Goal: Task Accomplishment & Management: Manage account settings

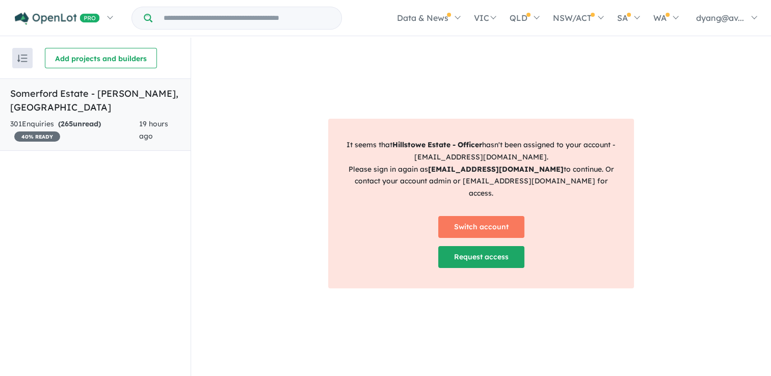
click at [115, 95] on h5 "Somerford Estate - [PERSON_NAME][GEOGRAPHIC_DATA] , [GEOGRAPHIC_DATA]" at bounding box center [95, 101] width 170 height 28
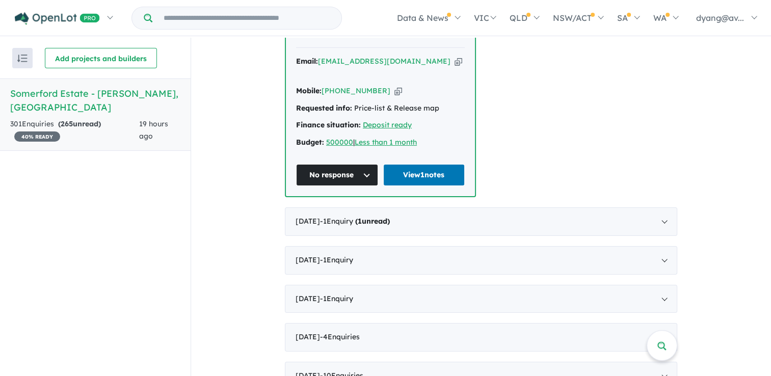
scroll to position [459, 0]
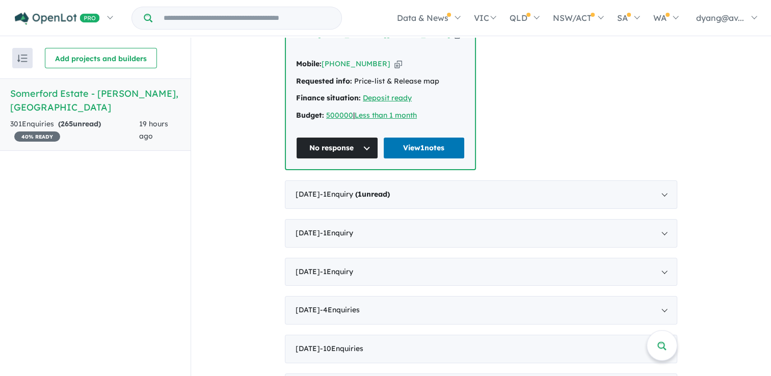
click at [364, 137] on button "No response" at bounding box center [337, 148] width 82 height 22
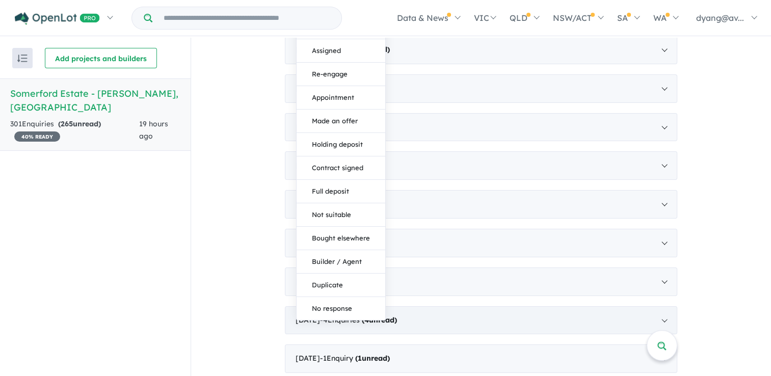
scroll to position [611, 0]
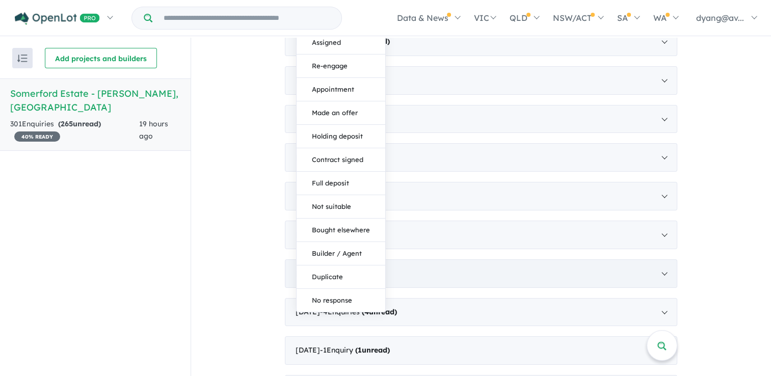
click at [332, 265] on button "Duplicate" at bounding box center [341, 276] width 89 height 23
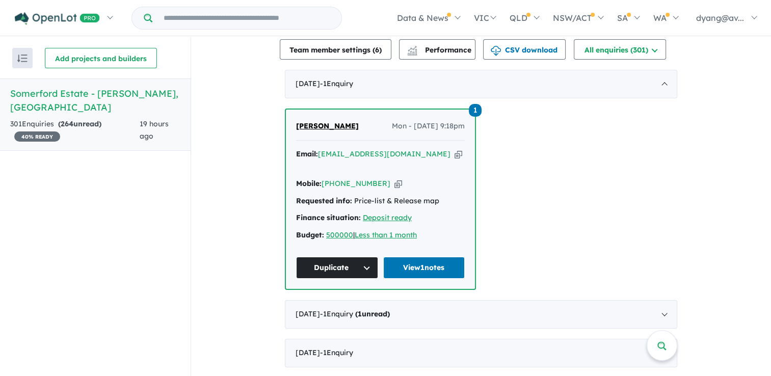
scroll to position [357, 0]
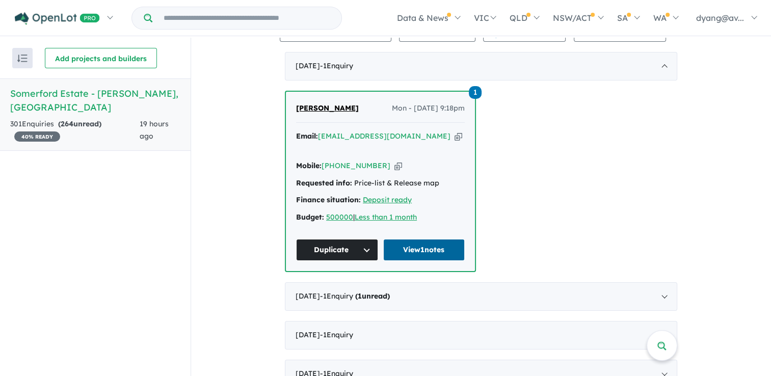
click at [433, 239] on link "View 1 notes" at bounding box center [424, 250] width 82 height 22
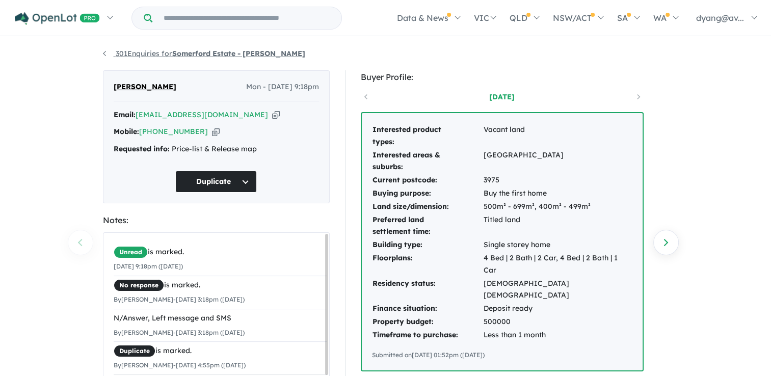
click at [106, 51] on link "301 Enquiries for Somerford Estate - Clyde North" at bounding box center [204, 53] width 202 height 9
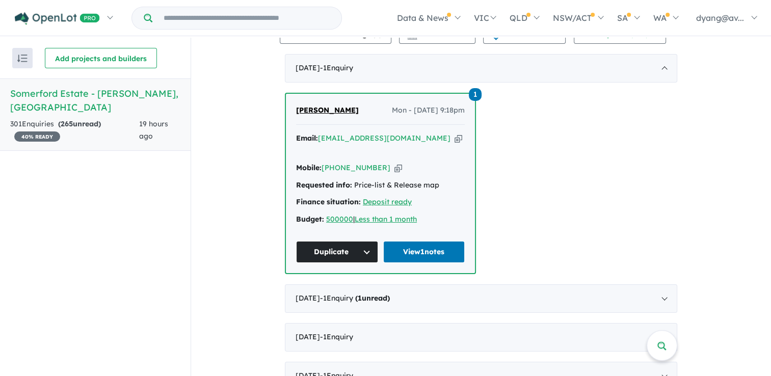
scroll to position [357, 0]
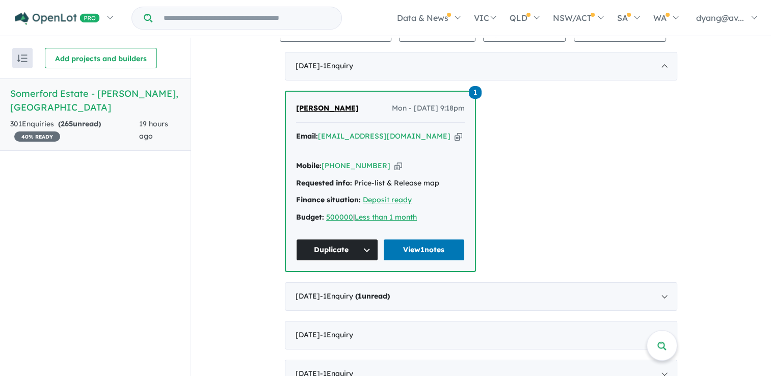
click at [518, 194] on div "1 Savroop Chatrath Mon - 01/09/2025, 9:18pm Email: roopkamboj30@gmail.com Copie…" at bounding box center [481, 181] width 392 height 181
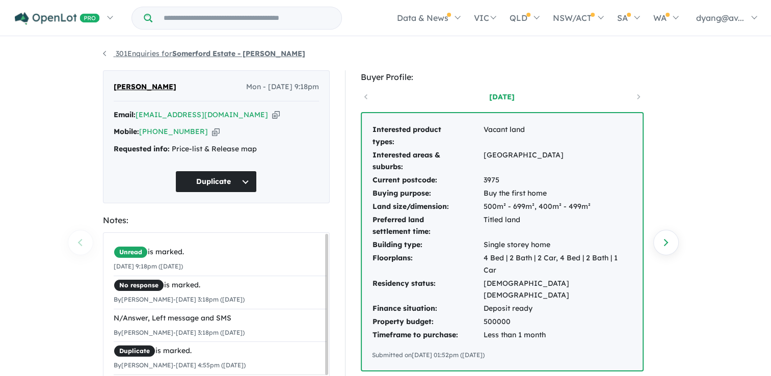
click at [108, 53] on link "301 Enquiries for Somerford Estate - Clyde North" at bounding box center [204, 53] width 202 height 9
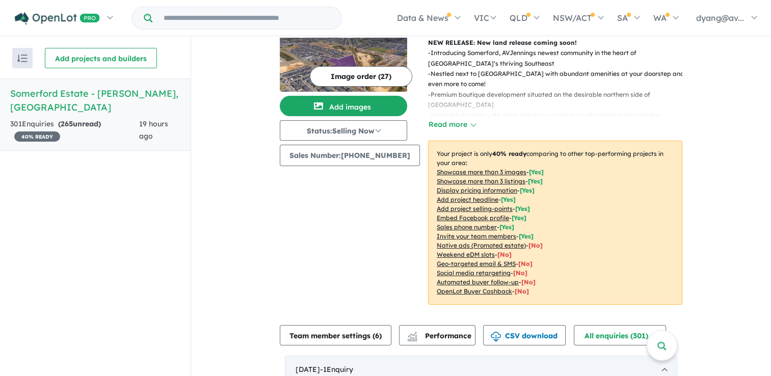
scroll to position [153, 0]
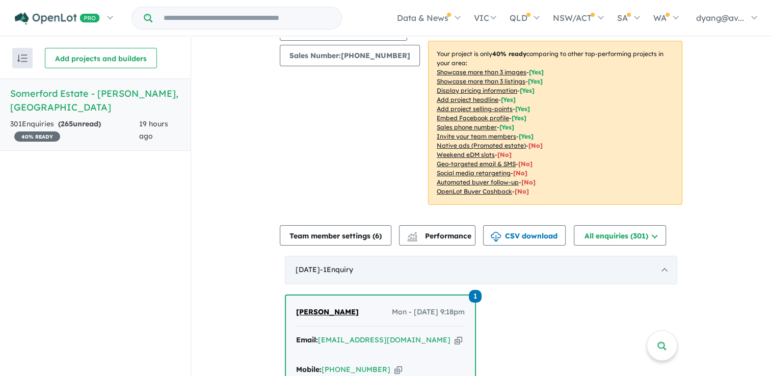
click at [353, 269] on span "- 1 Enquir y ( 0 unread)" at bounding box center [336, 269] width 33 height 9
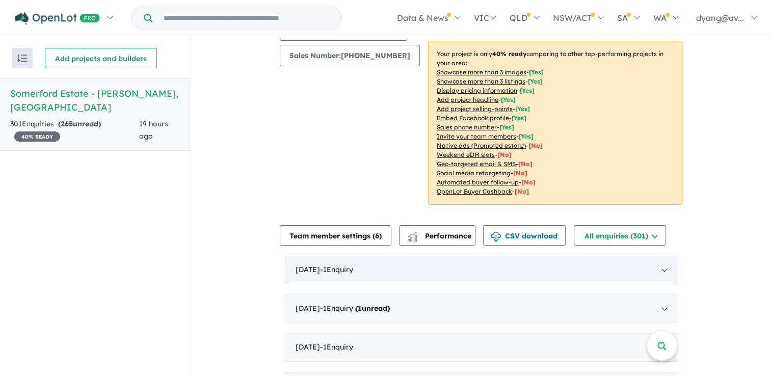
click at [353, 269] on span "- 1 Enquir y ( 0 unread)" at bounding box center [336, 269] width 33 height 9
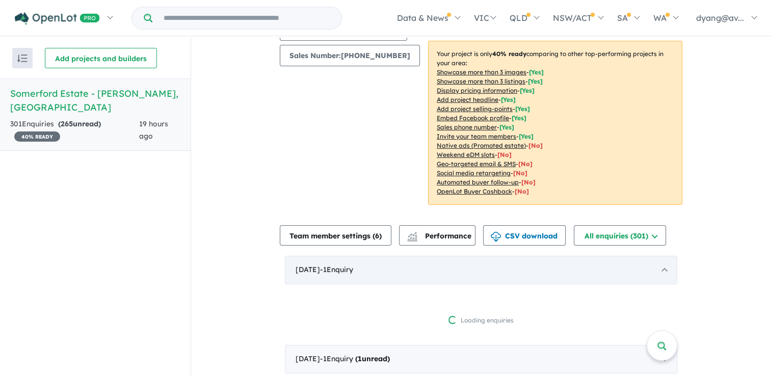
scroll to position [1, 0]
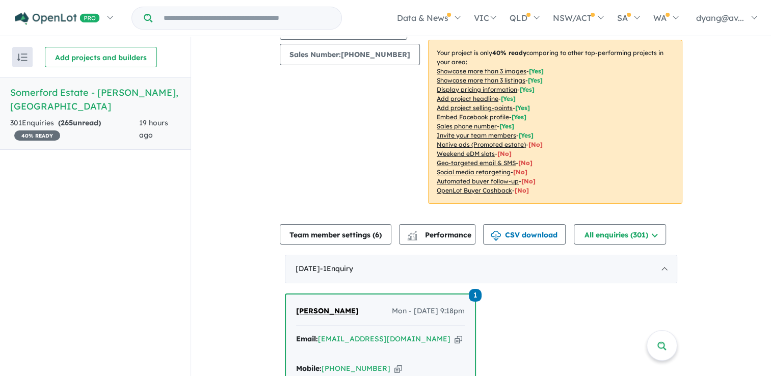
scroll to position [255, 0]
